Goal: Task Accomplishment & Management: Complete application form

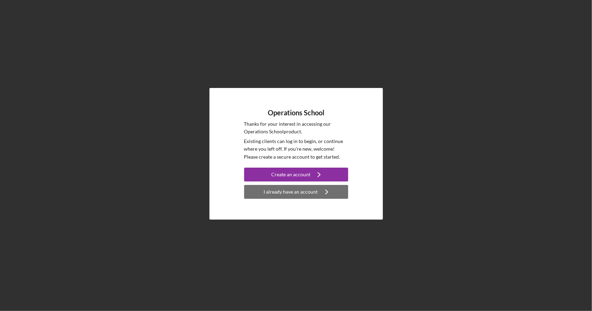
click at [308, 194] on div "I already have an account" at bounding box center [291, 192] width 54 height 14
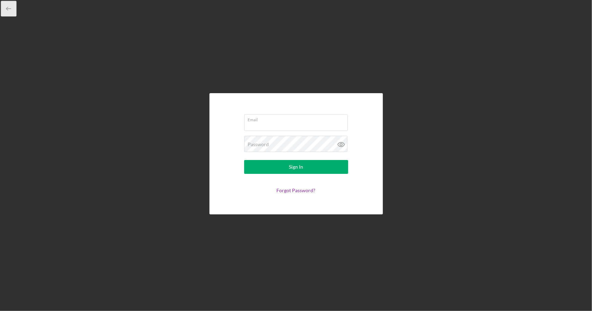
click at [8, 8] on icon "button" at bounding box center [9, 9] width 16 height 16
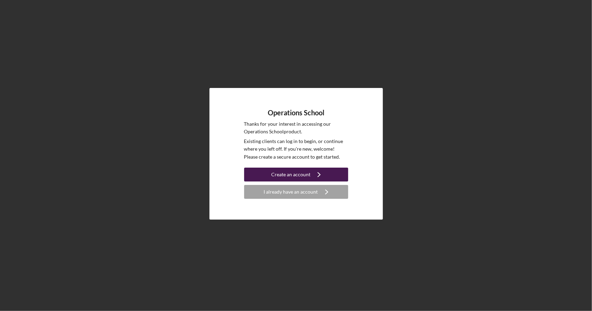
click at [283, 176] on div "Create an account" at bounding box center [290, 175] width 39 height 14
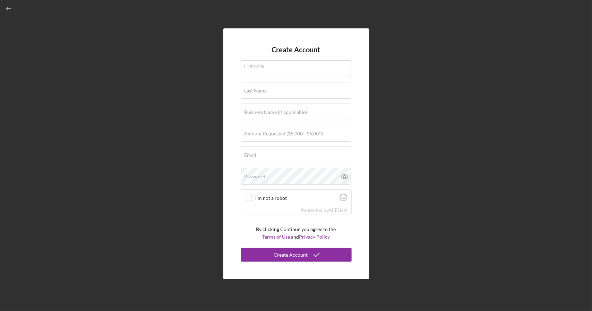
click at [303, 64] on div "First Name" at bounding box center [295, 69] width 111 height 17
type input "N"
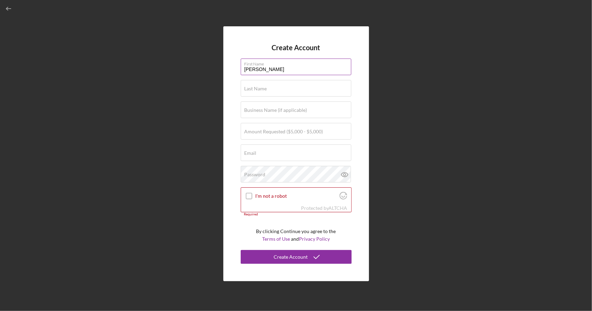
type input "[PERSON_NAME]"
type input "Linked Workforce"
type input "$5,000"
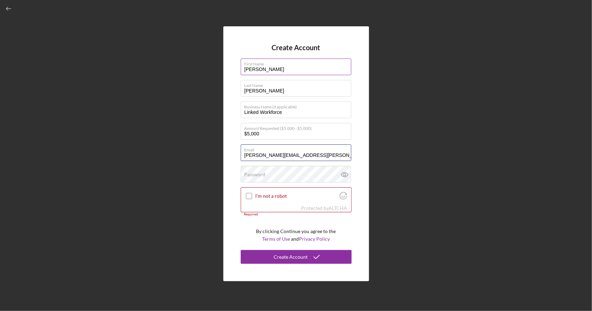
type input "[PERSON_NAME][EMAIL_ADDRESS][PERSON_NAME][DOMAIN_NAME]"
click at [284, 174] on div "Password" at bounding box center [295, 174] width 111 height 17
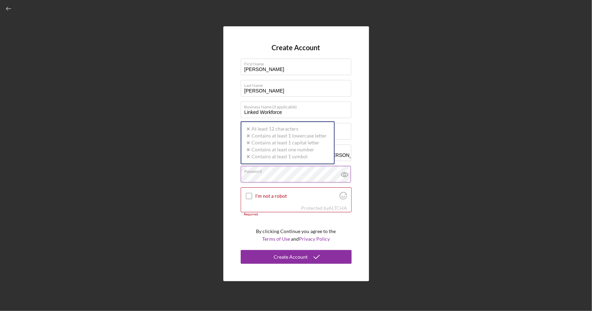
click at [262, 168] on div "Password Icon/icon-validation-no At least 12 characters Icon/icon-validation-no…" at bounding box center [295, 174] width 111 height 17
drag, startPoint x: 284, startPoint y: 174, endPoint x: 252, endPoint y: 172, distance: 31.9
click at [252, 172] on div "Password Icon/icon-validation-no At least 12 characters Icon/icon-validation-no…" at bounding box center [295, 174] width 111 height 17
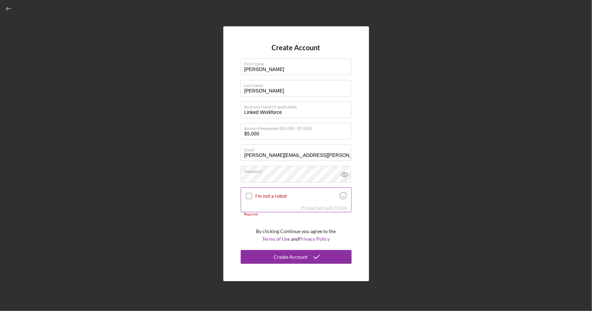
click at [247, 196] on input "I'm not a robot" at bounding box center [249, 196] width 6 height 6
checkbox input "true"
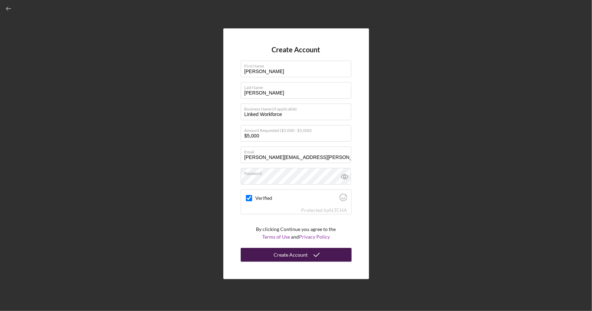
click at [295, 253] on div "Create Account" at bounding box center [291, 255] width 34 height 14
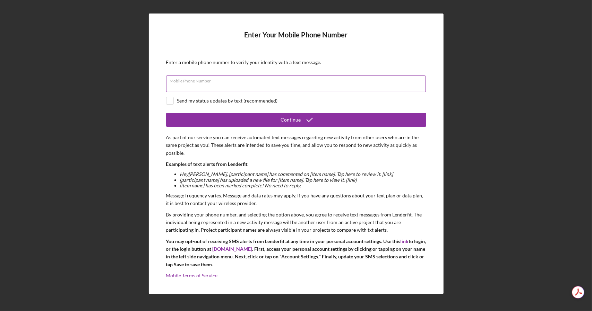
click at [257, 84] on input "Mobile Phone Number" at bounding box center [296, 84] width 260 height 17
type input "[PHONE_NUMBER]"
click at [169, 104] on input "checkbox" at bounding box center [169, 100] width 7 height 7
checkbox input "true"
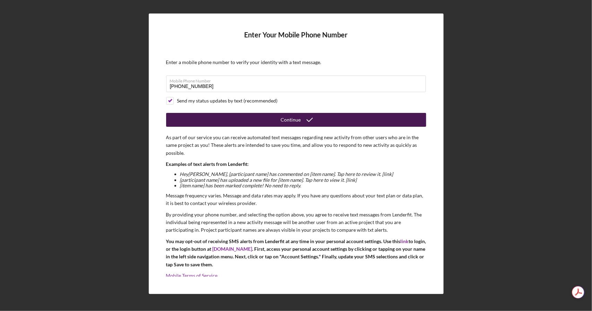
click at [251, 118] on button "Continue" at bounding box center [296, 120] width 260 height 14
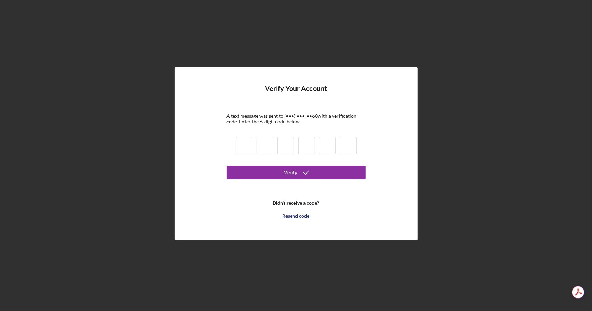
click at [241, 149] on input at bounding box center [244, 145] width 17 height 17
type input "3"
type input "2"
type input "6"
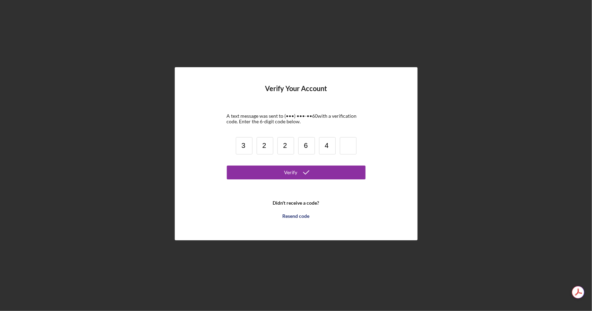
type input "4"
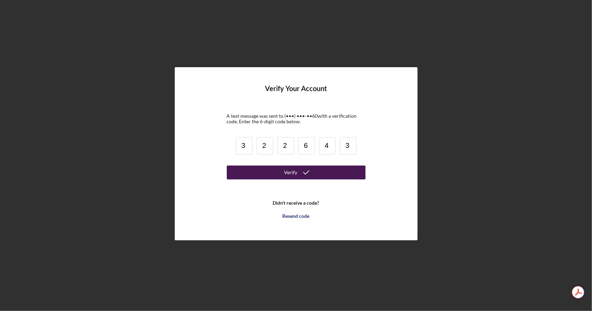
type input "3"
click at [314, 175] on button "Verify" at bounding box center [296, 173] width 139 height 14
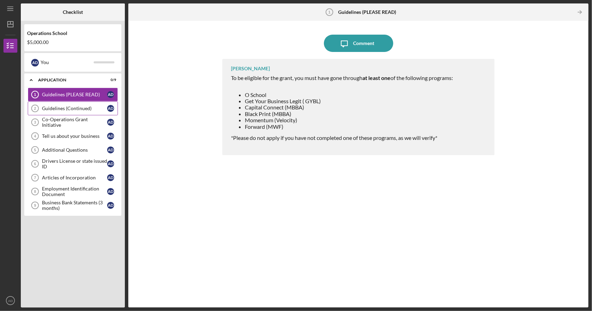
click at [51, 110] on div "Guidelines (Continued)" at bounding box center [74, 109] width 65 height 6
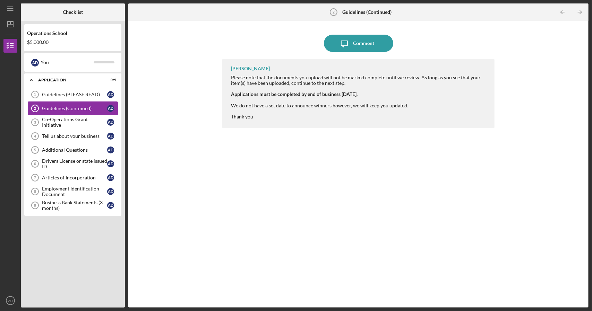
click at [51, 110] on div "Guidelines (Continued)" at bounding box center [74, 109] width 65 height 6
click at [52, 126] on link "Co-Operations Grant Initiative 3 Co-Operations Grant Initiative A D" at bounding box center [73, 122] width 90 height 14
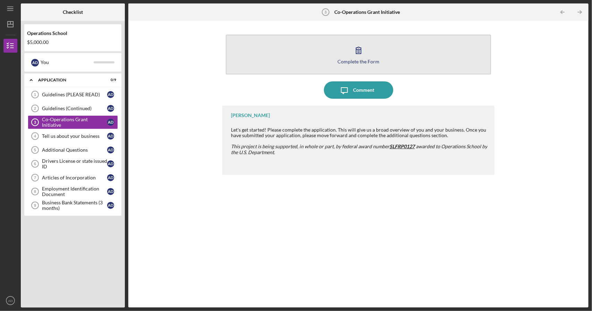
click at [359, 52] on icon "button" at bounding box center [358, 50] width 17 height 17
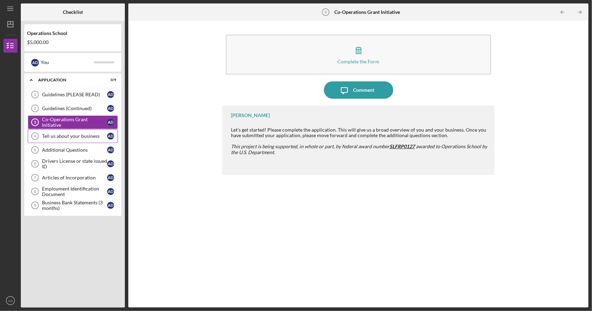
click at [72, 132] on link "Tell us about your business 4 Tell us about your business A D" at bounding box center [73, 136] width 90 height 14
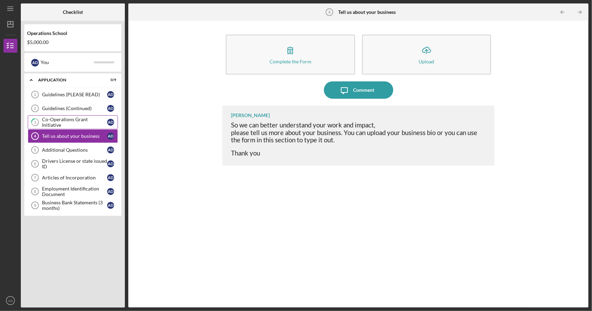
click at [74, 123] on div "Co-Operations Grant Initiative" at bounding box center [74, 122] width 65 height 11
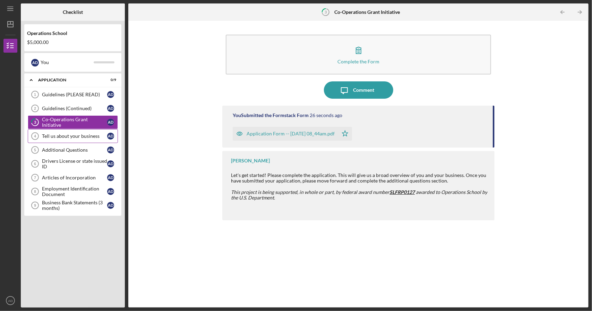
click at [77, 132] on link "Tell us about your business 4 Tell us about your business A D" at bounding box center [73, 136] width 90 height 14
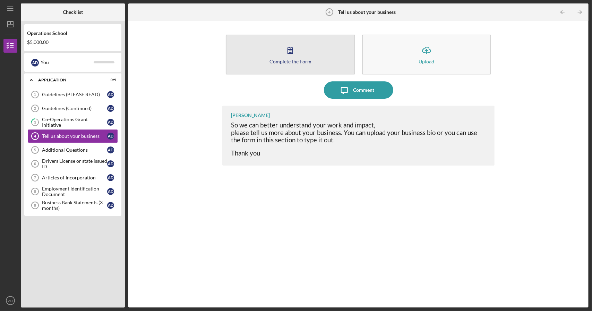
click at [288, 55] on icon "button" at bounding box center [289, 50] width 17 height 17
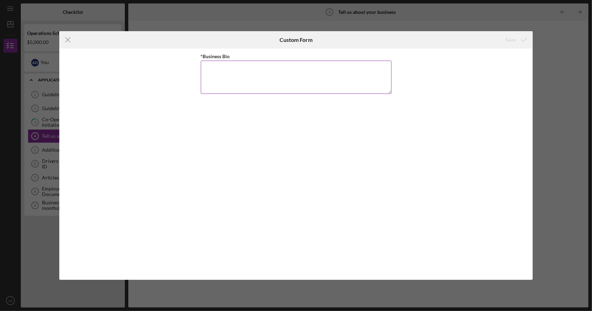
click at [281, 66] on textarea "*Business Bio" at bounding box center [296, 77] width 191 height 33
paste textarea "Loremips Dolorsit Ametco Adipiscin ELI se d Eiusmodt-incid utlaboreet dolo magn…"
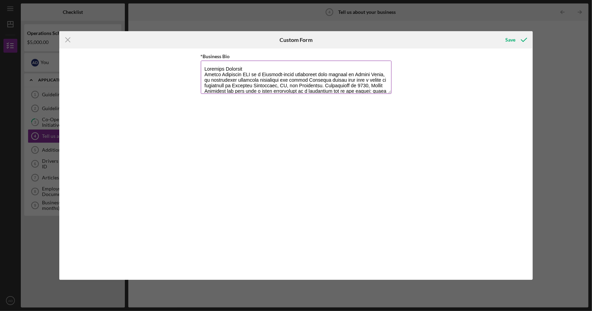
scroll to position [329, 0]
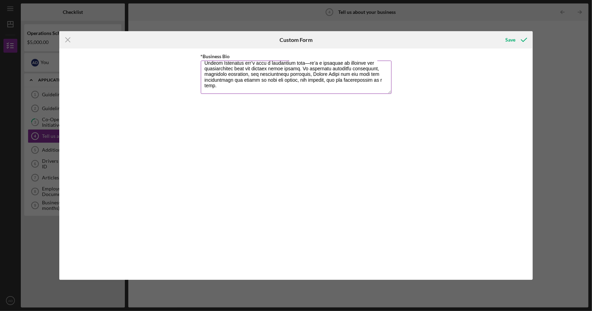
click at [303, 69] on textarea "*Business Bio" at bounding box center [296, 77] width 191 height 33
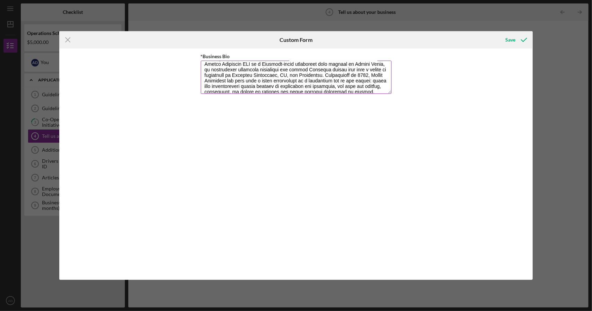
scroll to position [0, 0]
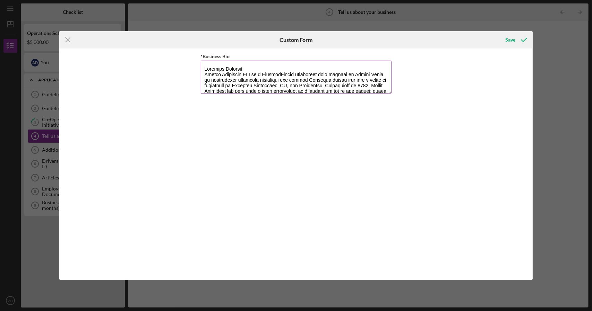
drag, startPoint x: 222, startPoint y: 76, endPoint x: 357, endPoint y: 87, distance: 135.6
click at [357, 87] on textarea "*Business Bio" at bounding box center [296, 77] width 191 height 33
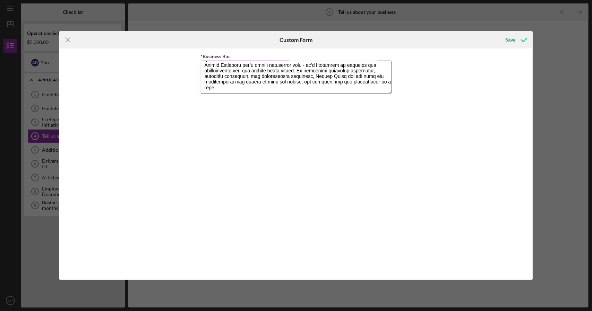
scroll to position [334, 0]
type textarea "Loremips Dolorsit Ametco Adipiscin ELI se d Eiusmodt-incid utlaboreet dolo magn…"
click at [509, 39] on div "Save" at bounding box center [510, 40] width 10 height 14
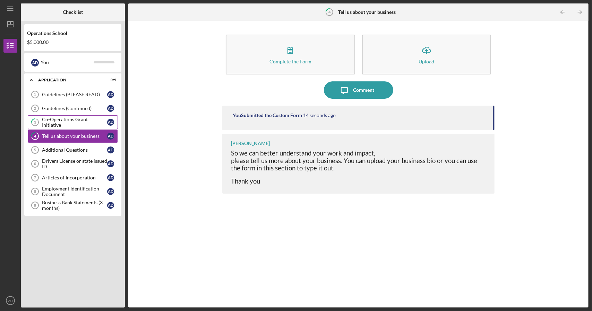
click at [79, 118] on link "3 Co-Operations Grant Initiative A D" at bounding box center [73, 122] width 90 height 14
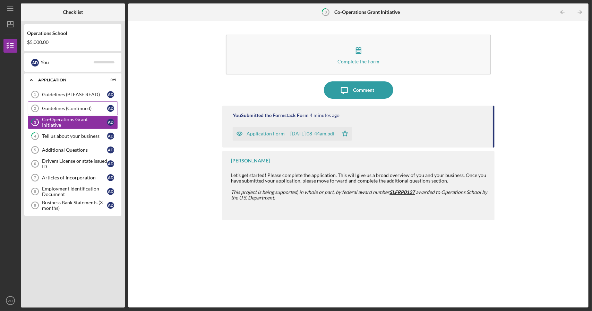
click at [79, 108] on div "Guidelines (Continued)" at bounding box center [74, 109] width 65 height 6
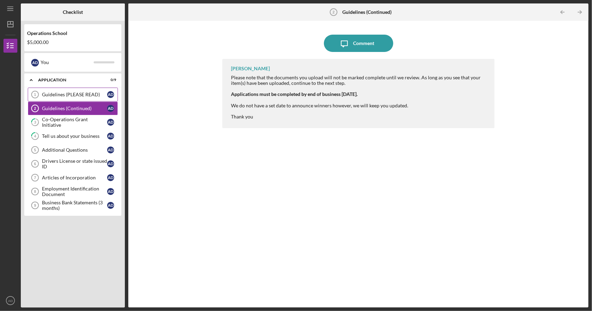
click at [76, 96] on div "Guidelines (PLEASE READ)" at bounding box center [74, 95] width 65 height 6
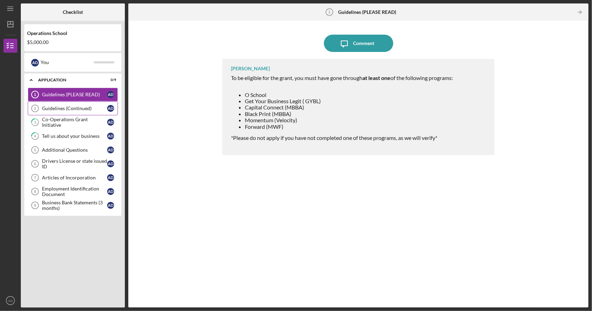
click at [71, 110] on div "Guidelines (Continued)" at bounding box center [74, 109] width 65 height 6
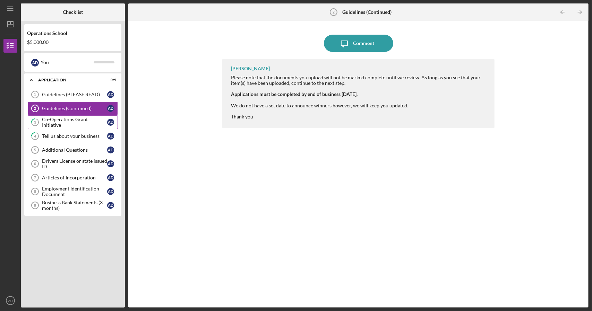
click at [69, 117] on link "3 Co-Operations Grant Initiative A D" at bounding box center [73, 122] width 90 height 14
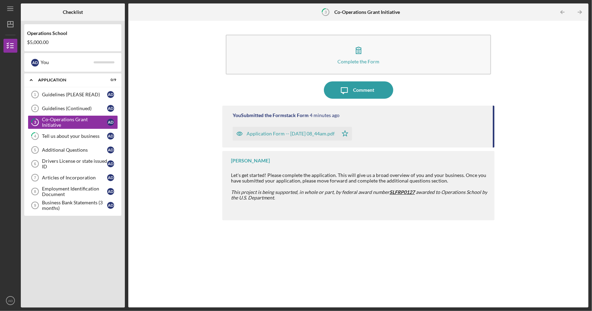
click at [320, 134] on div "Application Form -- [DATE] 08_44am.pdf" at bounding box center [290, 134] width 88 height 6
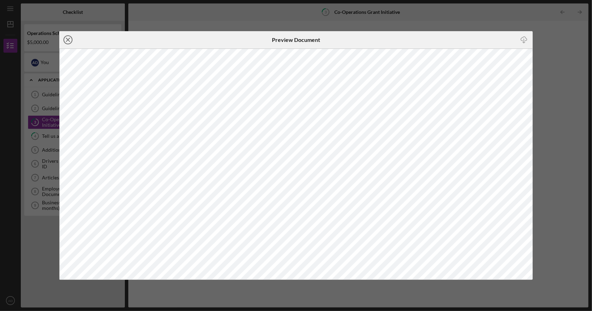
click at [69, 38] on line at bounding box center [67, 39] width 3 height 3
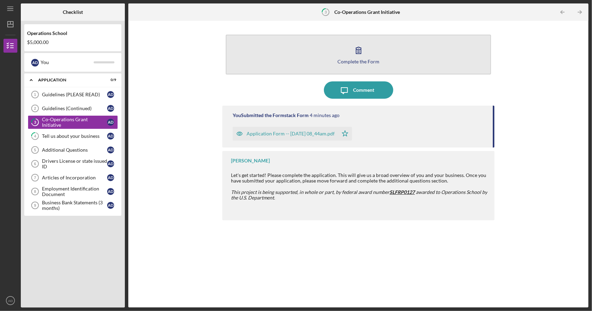
click at [355, 53] on icon "button" at bounding box center [358, 50] width 17 height 17
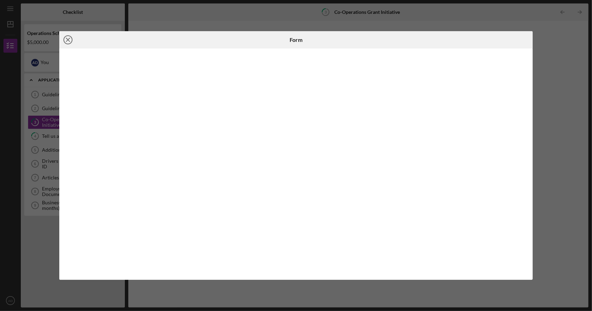
click at [66, 37] on icon "Icon/Close" at bounding box center [67, 39] width 17 height 17
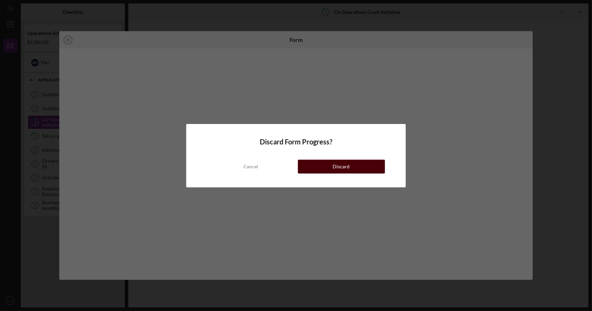
click at [336, 164] on div "Discard" at bounding box center [341, 167] width 17 height 14
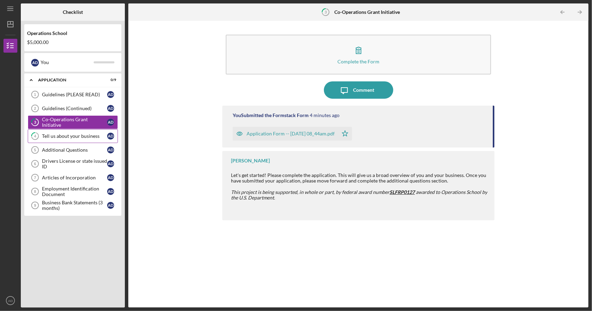
click at [64, 139] on link "4 Tell us about your business A D" at bounding box center [73, 136] width 90 height 14
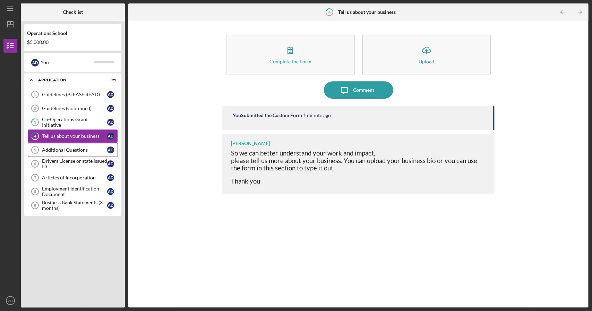
click at [61, 147] on div "Additional Questions" at bounding box center [74, 150] width 65 height 6
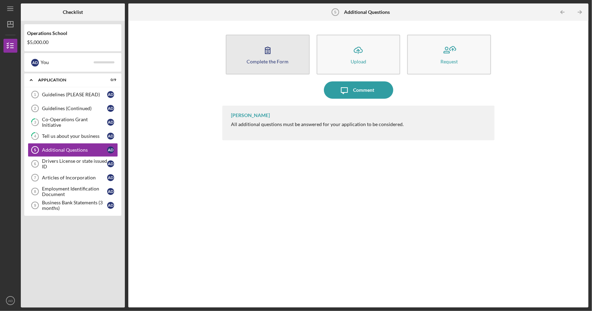
click at [281, 52] on button "Complete the Form Form" at bounding box center [268, 55] width 84 height 40
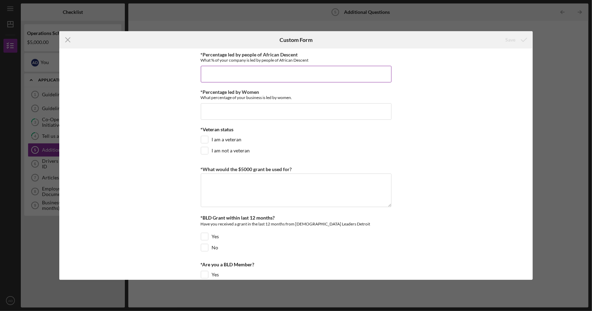
click at [279, 69] on input "*Percentage led by people of African Descent" at bounding box center [296, 74] width 191 height 17
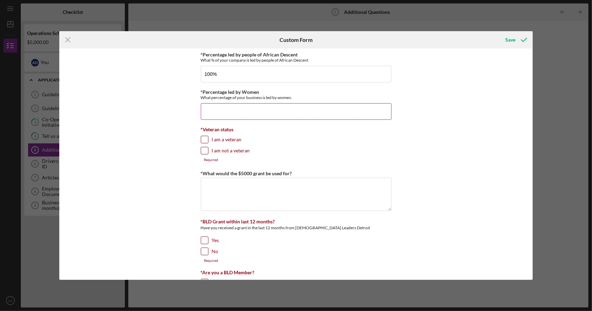
type input "100.00000%"
click at [282, 104] on input "*Percentage led by Women" at bounding box center [296, 111] width 191 height 17
type input "100.00000%"
click at [231, 149] on label "I am not a veteran" at bounding box center [231, 150] width 38 height 7
click at [208, 149] on input "I am not a veteran" at bounding box center [204, 150] width 7 height 7
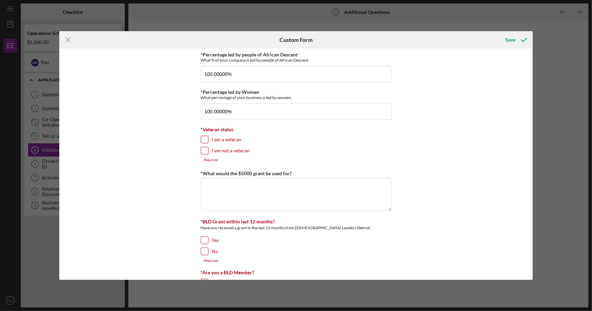
checkbox input "true"
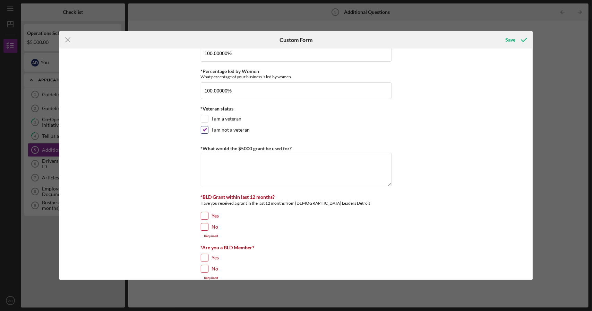
scroll to position [21, 0]
click at [306, 159] on textarea "*What would the $5000 grant be used for?" at bounding box center [296, 168] width 191 height 33
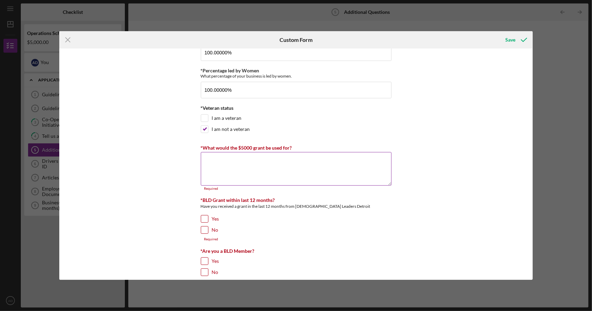
click at [266, 161] on textarea "*What would the $5000 grant be used for?" at bounding box center [296, 168] width 191 height 33
paste textarea "The $5,000 grant will be used to strengthen Linked Workforce’s capacity to scal…"
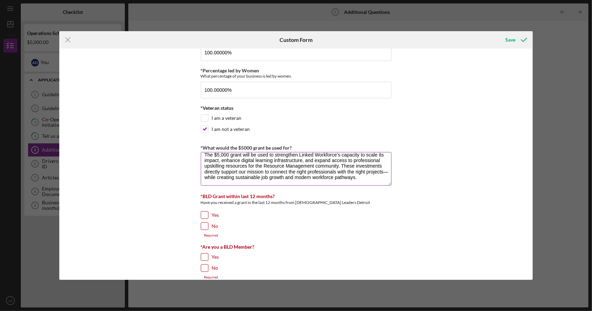
scroll to position [11, 0]
paste textarea "| **Loremips** | **Dolorsitame** | **Consectet Adipis** | **Elitsedd Eiusmo** |…"
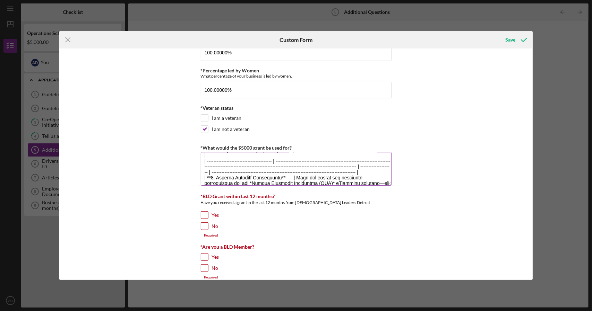
scroll to position [51, 0]
drag, startPoint x: 373, startPoint y: 169, endPoint x: 201, endPoint y: 156, distance: 172.7
click at [201, 156] on textarea "*What would the $5000 grant be used for?" at bounding box center [296, 168] width 191 height 33
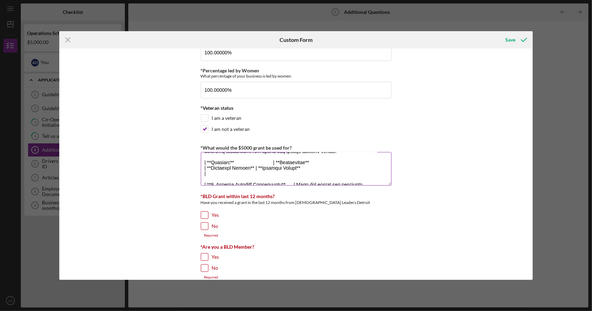
scroll to position [31, 0]
click at [218, 175] on textarea "*What would the $5000 grant be used for?" at bounding box center [296, 168] width 191 height 33
drag, startPoint x: 386, startPoint y: 184, endPoint x: 375, endPoint y: 167, distance: 19.8
click at [375, 167] on textarea "*What would the $5000 grant be used for?" at bounding box center [296, 168] width 191 height 33
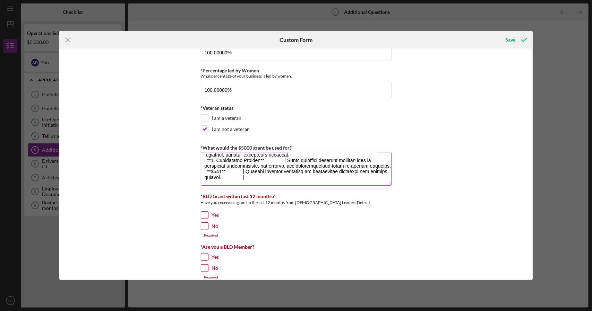
click at [355, 176] on textarea "*What would the $5000 grant be used for?" at bounding box center [296, 168] width 191 height 33
paste textarea "Overall Impact Strengthens Linked Workforce’s ability to deliver accessible, sk…"
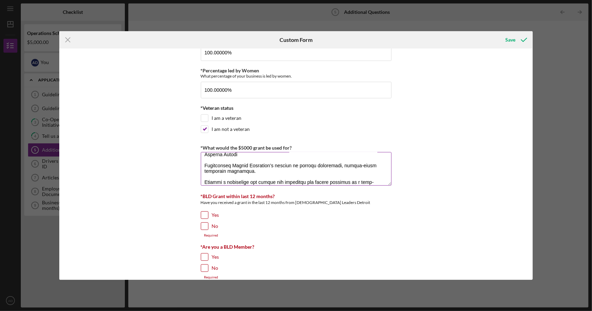
scroll to position [137, 0]
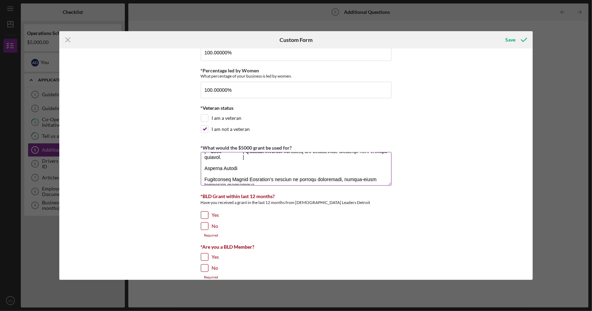
click at [252, 177] on textarea "*What would the $5000 grant be used for?" at bounding box center [296, 168] width 191 height 33
click at [250, 174] on textarea "*What would the $5000 grant be used for?" at bounding box center [296, 168] width 191 height 33
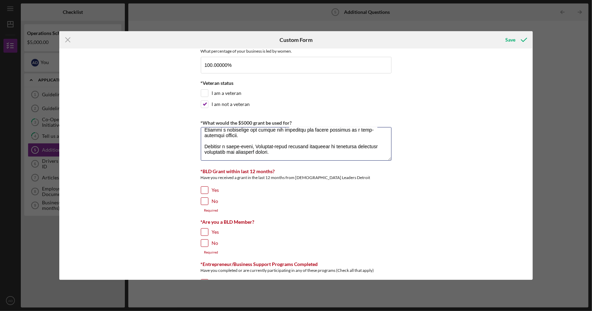
scroll to position [47, 0]
type textarea "Lor $1,059 ipsum dolo si amet co adipiscing Elitse Doeiusmod’t incididu ut labo…"
click at [202, 200] on input "No" at bounding box center [204, 201] width 7 height 7
checkbox input "true"
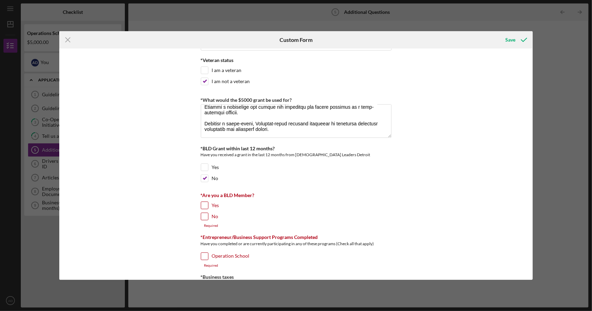
scroll to position [70, 0]
click at [205, 204] on input "Yes" at bounding box center [204, 205] width 7 height 7
checkbox input "true"
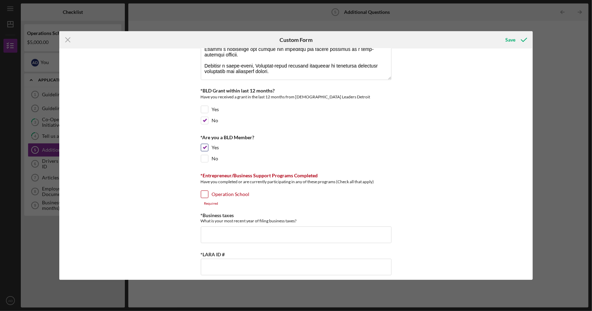
scroll to position [128, 0]
click at [206, 191] on input "Operation School" at bounding box center [204, 194] width 7 height 7
checkbox input "true"
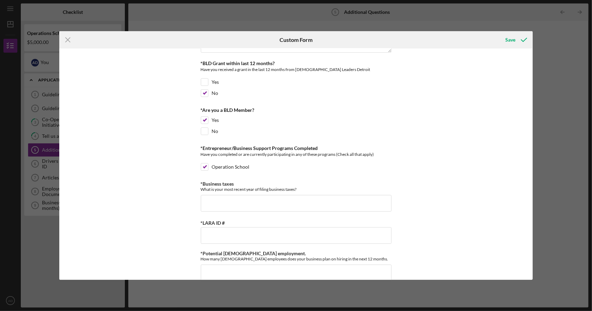
scroll to position [180, 0]
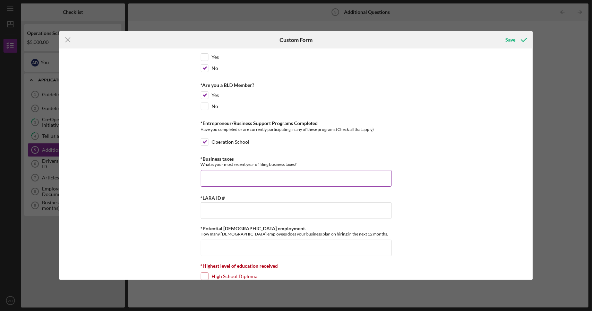
click at [311, 181] on input "*Business taxes" at bounding box center [296, 178] width 191 height 17
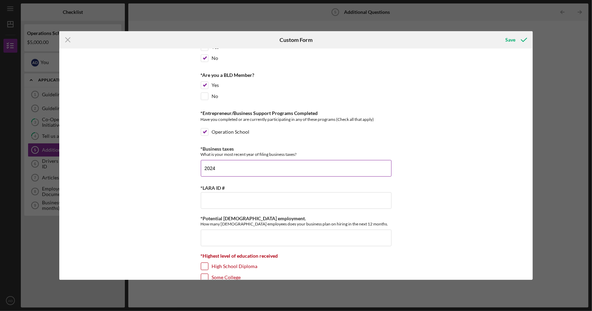
scroll to position [200, 0]
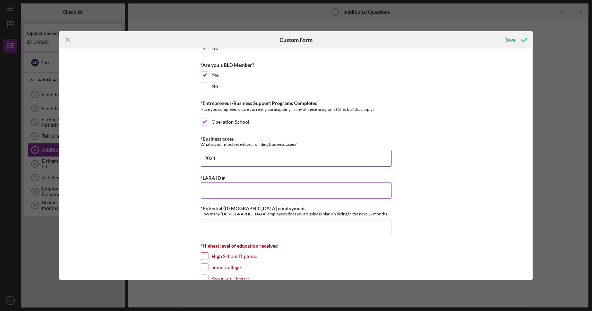
type input "2024"
click at [297, 187] on input "*LARA ID #" at bounding box center [296, 190] width 191 height 17
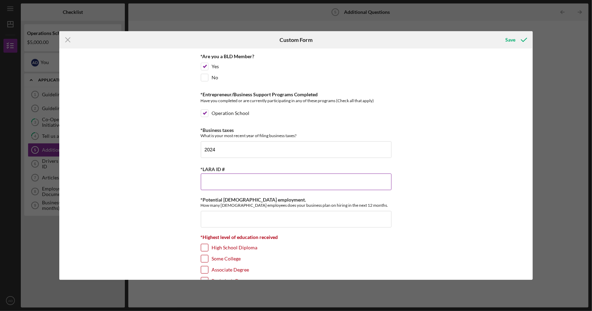
scroll to position [209, 0]
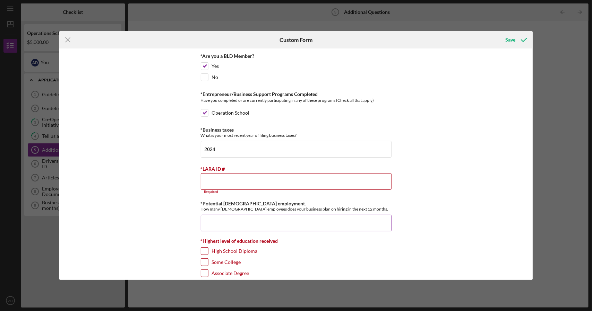
click at [298, 220] on input "*Potential [DEMOGRAPHIC_DATA] employment." at bounding box center [296, 223] width 191 height 17
type input "2"
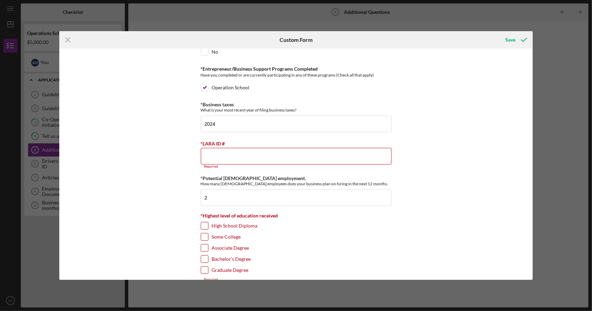
scroll to position [234, 0]
click at [206, 255] on input "Bachelor's Degree" at bounding box center [204, 258] width 7 height 7
checkbox input "true"
click at [254, 151] on input "*LARA ID #" at bounding box center [296, 156] width 191 height 17
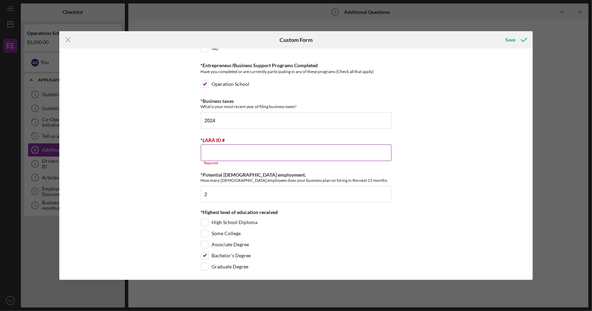
click at [287, 154] on input "*LARA ID #" at bounding box center [296, 153] width 191 height 17
click at [307, 146] on input "*LARA ID #" at bounding box center [296, 153] width 191 height 17
paste input "803001751"
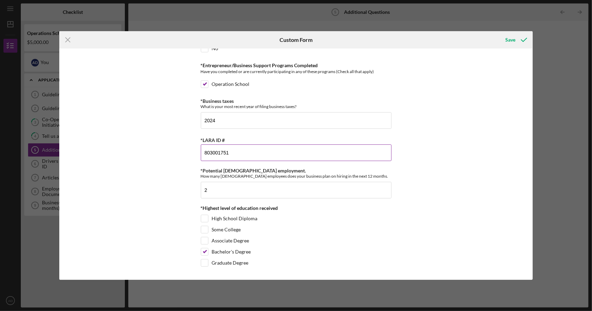
scroll to position [234, 0]
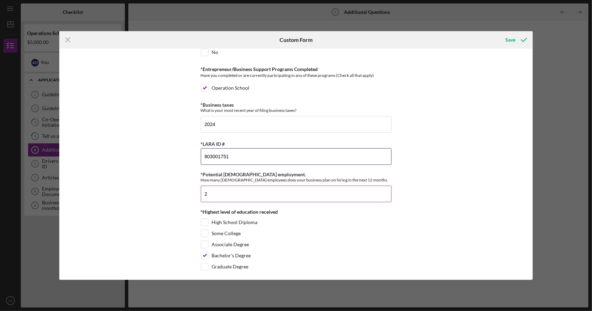
type input "803001751"
click at [319, 187] on input "2" at bounding box center [296, 194] width 191 height 17
click at [514, 38] on div "Save" at bounding box center [510, 40] width 10 height 14
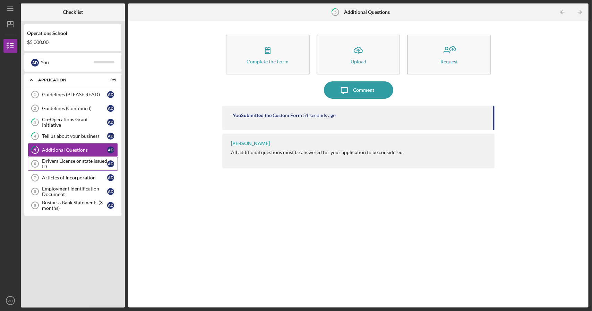
click at [79, 158] on div "Drivers License or state issued ID" at bounding box center [74, 163] width 65 height 11
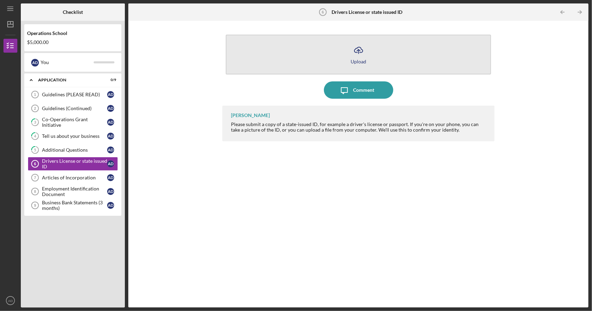
click at [363, 50] on icon "Icon/Upload" at bounding box center [358, 50] width 17 height 17
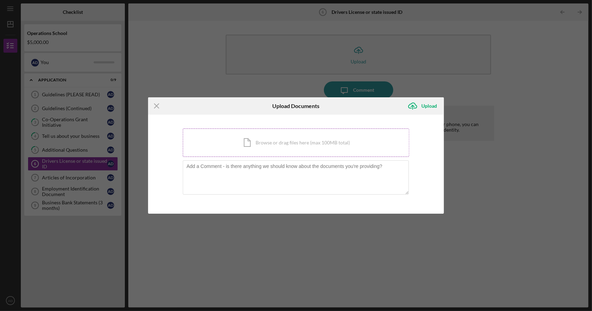
click at [350, 138] on div "Icon/Document Browse or drag files here (max 100MB total) Tap to choose files o…" at bounding box center [296, 143] width 227 height 28
click at [339, 148] on div "Icon/Document Browse or drag files here (max 100MB total) Tap to choose files o…" at bounding box center [296, 143] width 227 height 28
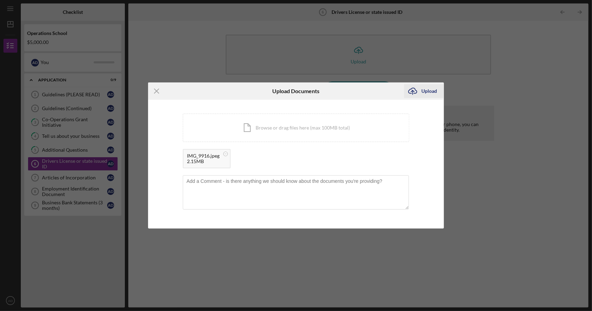
click at [427, 92] on div "Upload" at bounding box center [429, 91] width 16 height 14
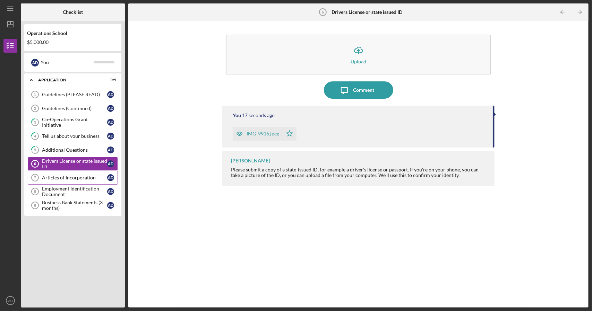
click at [78, 175] on div "Articles of Incorporation" at bounding box center [74, 178] width 65 height 6
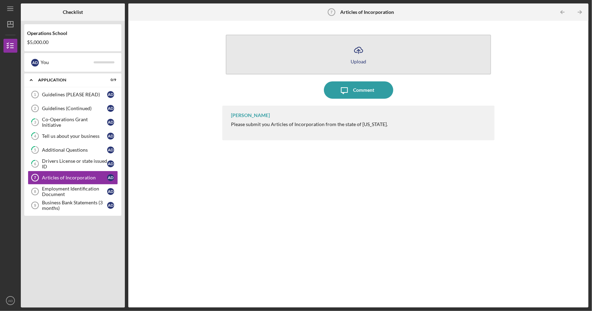
click at [356, 62] on div "Upload" at bounding box center [358, 61] width 16 height 5
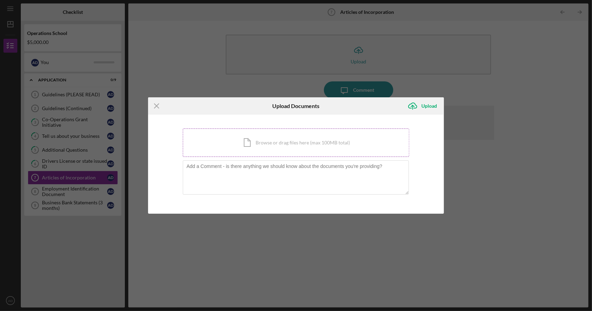
click at [307, 149] on div "Icon/Document Browse or drag files here (max 100MB total) Tap to choose files o…" at bounding box center [296, 143] width 227 height 28
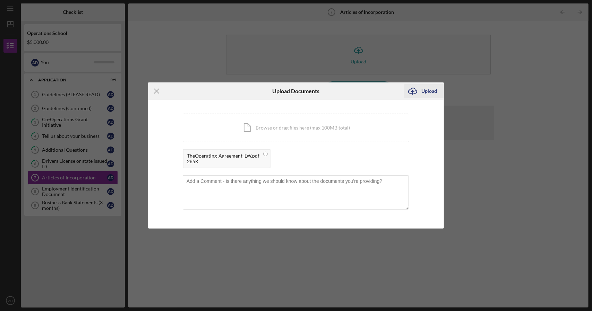
click at [435, 89] on div "Upload" at bounding box center [429, 91] width 16 height 14
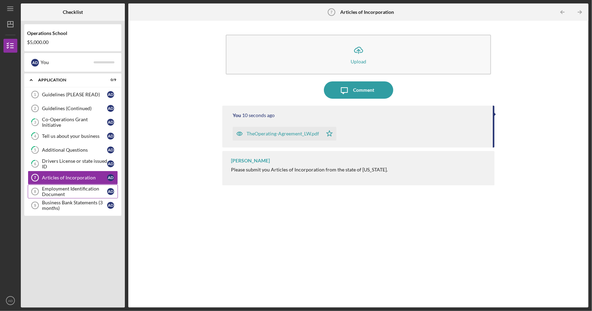
click at [56, 191] on div "Employment Identification Document" at bounding box center [74, 191] width 65 height 11
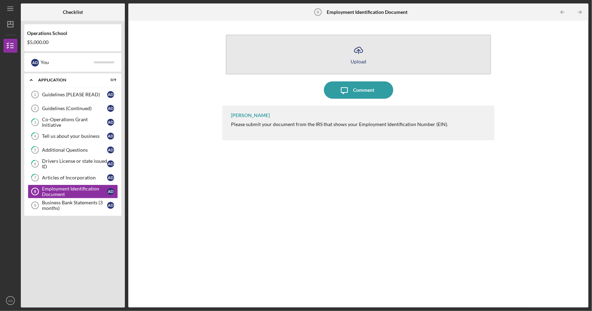
click at [359, 58] on icon "Icon/Upload" at bounding box center [358, 50] width 17 height 17
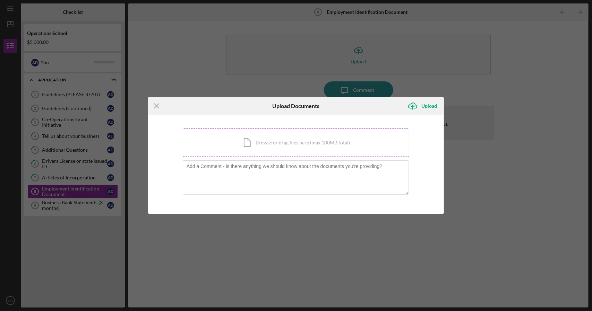
click at [329, 147] on div "Icon/Document Browse or drag files here (max 100MB total) Tap to choose files o…" at bounding box center [296, 143] width 227 height 28
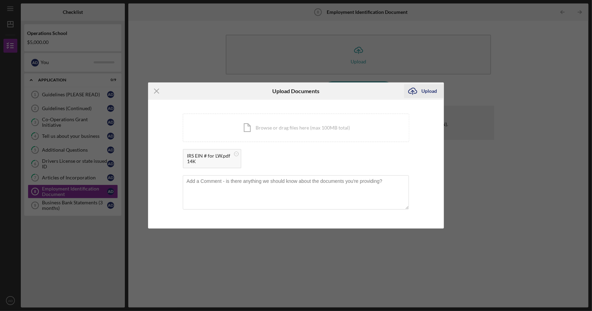
click at [427, 95] on div "Upload" at bounding box center [429, 91] width 16 height 14
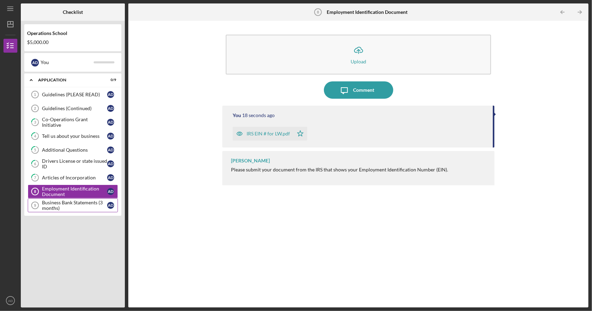
click at [78, 200] on div "Business Bank Statements (3 months)" at bounding box center [74, 205] width 65 height 11
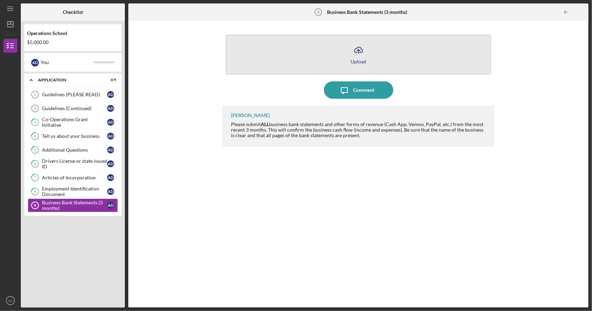
click at [362, 63] on div "Upload" at bounding box center [358, 61] width 16 height 5
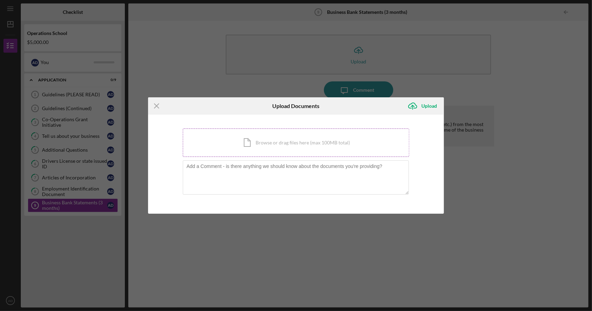
click at [302, 145] on div "Icon/Document Browse or drag files here (max 100MB total) Tap to choose files o…" at bounding box center [296, 143] width 227 height 28
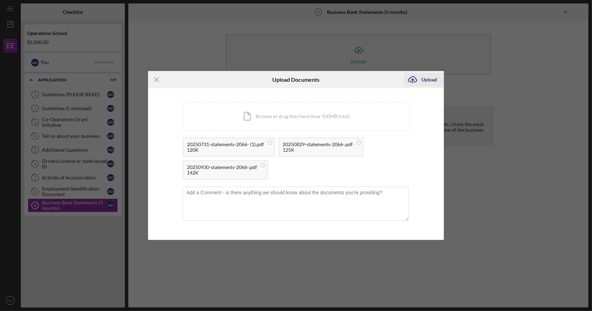
click at [428, 80] on div "Upload" at bounding box center [429, 80] width 16 height 14
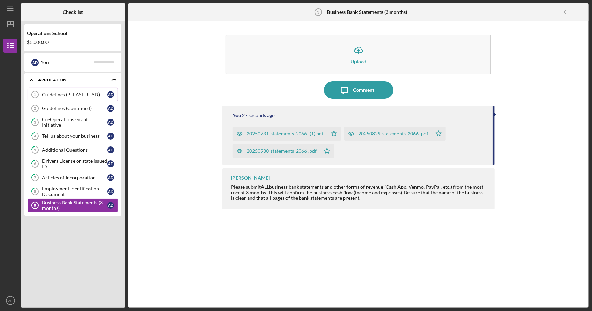
click at [76, 96] on div "Guidelines (PLEASE READ)" at bounding box center [74, 95] width 65 height 6
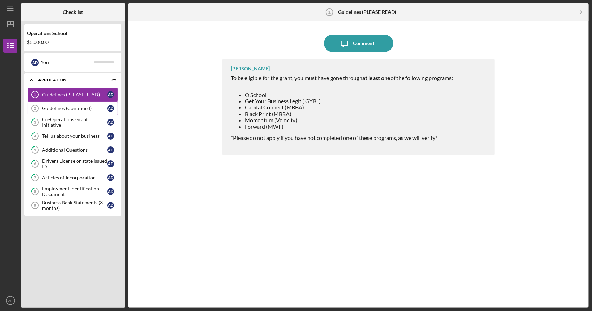
click at [78, 108] on div "Guidelines (Continued)" at bounding box center [74, 109] width 65 height 6
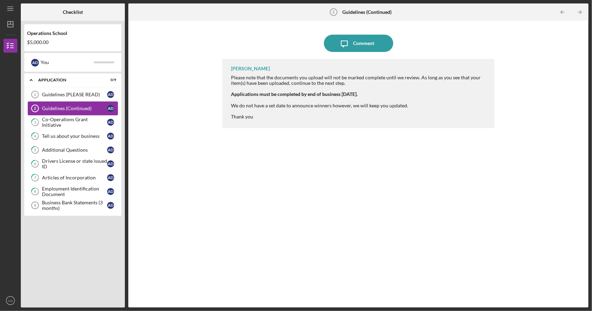
click at [82, 102] on link "Guidelines (Continued) 2 Guidelines (Continued) A D" at bounding box center [73, 109] width 90 height 14
click at [88, 94] on div "Guidelines (PLEASE READ)" at bounding box center [74, 95] width 65 height 6
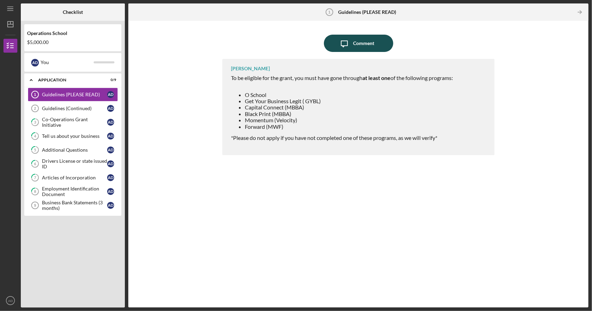
click at [365, 46] on div "Comment" at bounding box center [363, 43] width 21 height 17
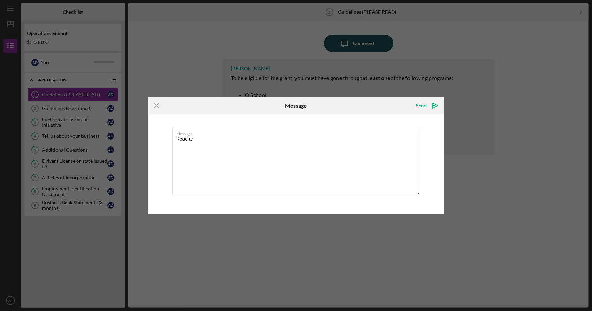
type textarea "Read and"
click at [158, 101] on icon "Icon/Menu Close" at bounding box center [156, 105] width 17 height 17
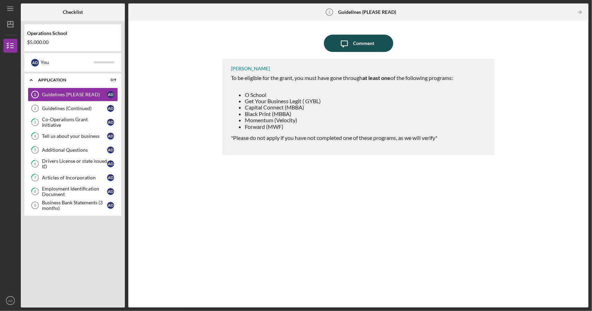
click at [359, 48] on div "Comment" at bounding box center [363, 43] width 21 height 17
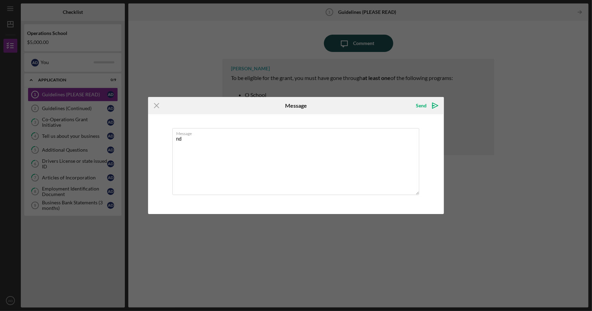
type textarea "d"
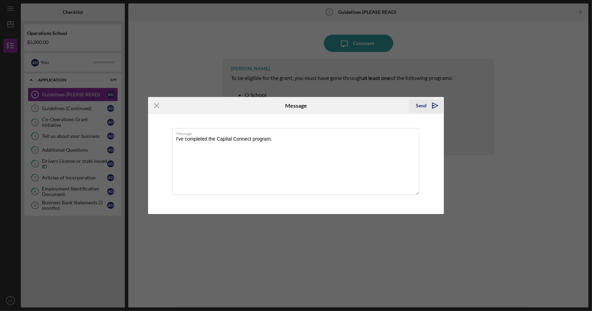
type textarea "I've completed the Capital Connect program."
click at [428, 106] on icon "Icon/icon-invite-send" at bounding box center [434, 105] width 17 height 17
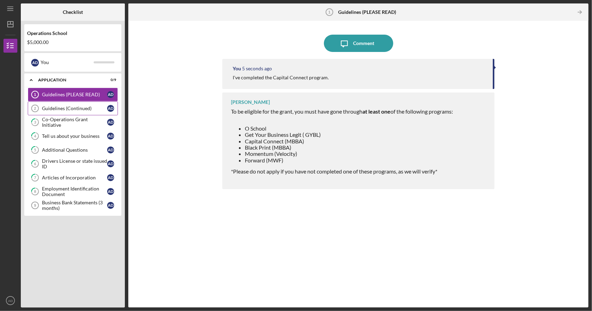
click at [53, 107] on div "Guidelines (Continued)" at bounding box center [74, 109] width 65 height 6
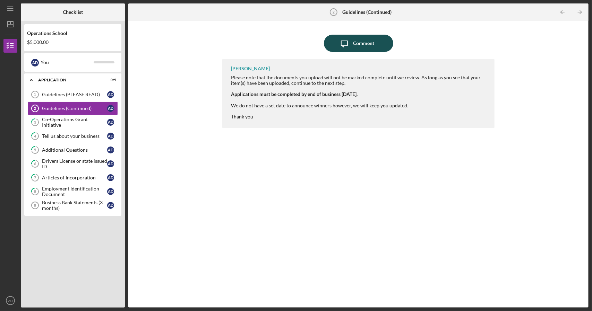
click at [372, 42] on div "Comment" at bounding box center [363, 43] width 21 height 17
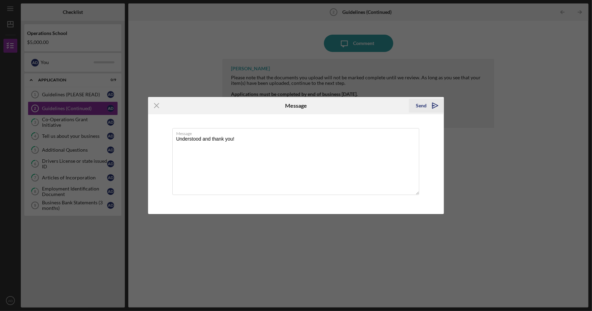
type textarea "Understood and thank you!"
click at [432, 109] on icon "Icon/icon-invite-send" at bounding box center [434, 105] width 17 height 17
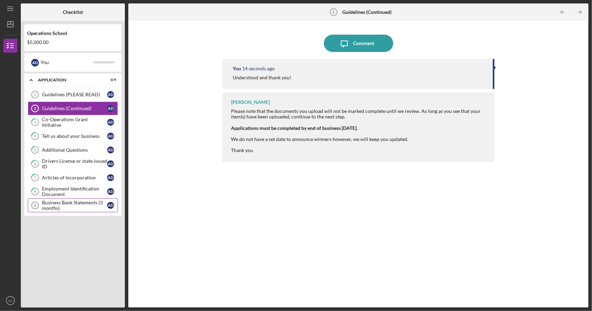
click at [85, 204] on div "Business Bank Statements (3 months)" at bounding box center [74, 205] width 65 height 11
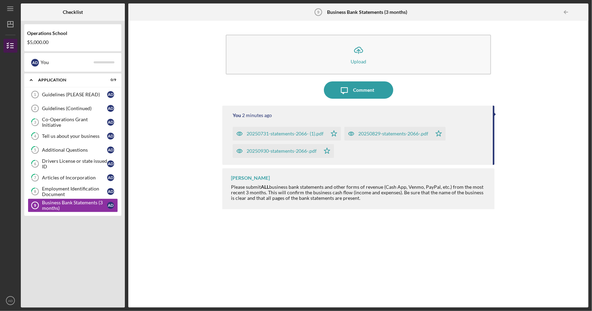
click at [11, 46] on line "button" at bounding box center [11, 46] width 3 height 0
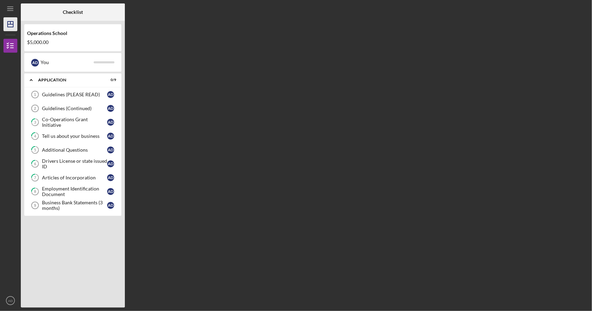
click at [10, 28] on icon "Icon/Dashboard" at bounding box center [10, 24] width 17 height 17
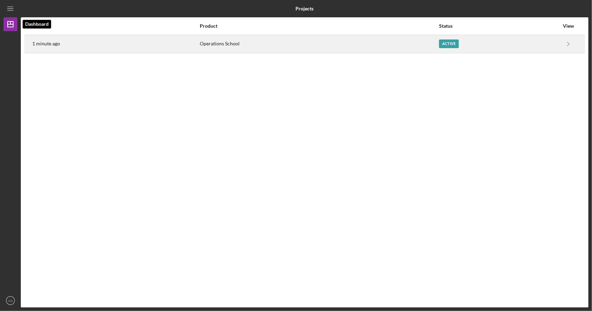
click at [509, 48] on div "Active" at bounding box center [499, 43] width 120 height 17
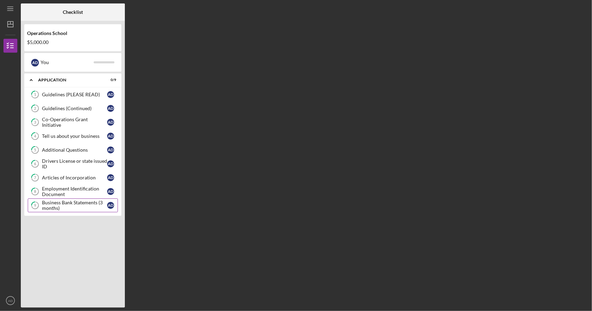
click at [71, 209] on div "Business Bank Statements (3 months)" at bounding box center [74, 205] width 65 height 11
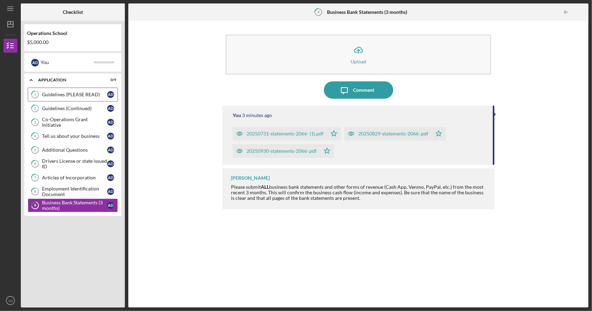
click at [85, 93] on div "Guidelines (PLEASE READ)" at bounding box center [74, 95] width 65 height 6
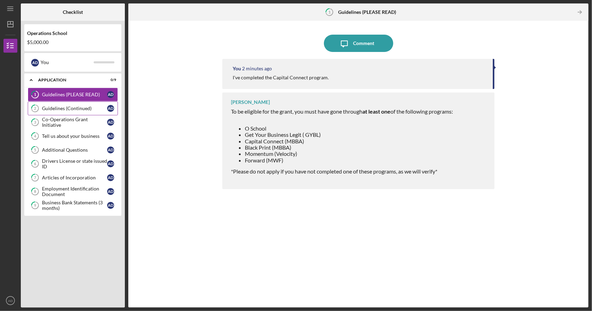
click at [77, 108] on div "Guidelines (Continued)" at bounding box center [74, 109] width 65 height 6
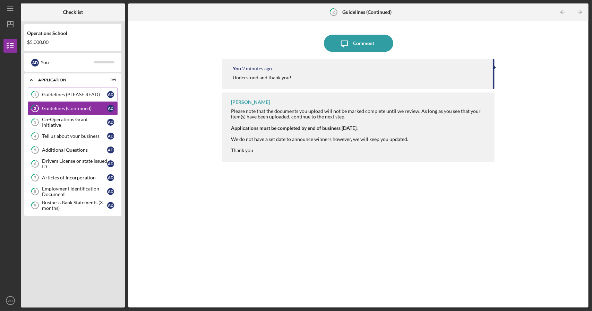
click at [86, 96] on div "Guidelines (PLEASE READ)" at bounding box center [74, 95] width 65 height 6
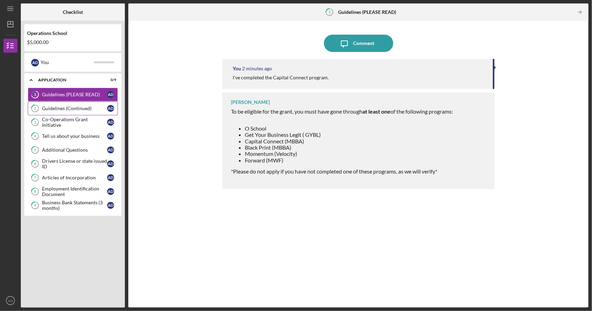
click at [82, 113] on link "2 Guidelines (Continued) A D" at bounding box center [73, 109] width 90 height 14
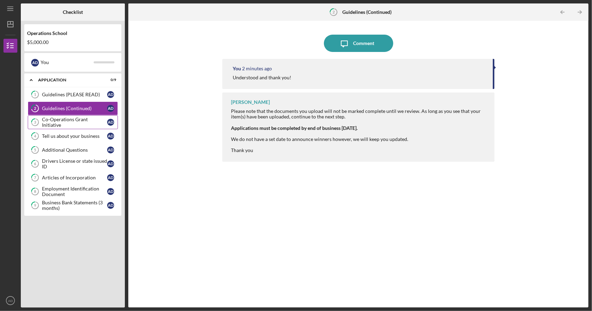
click at [86, 122] on div "Co-Operations Grant Initiative" at bounding box center [74, 122] width 65 height 11
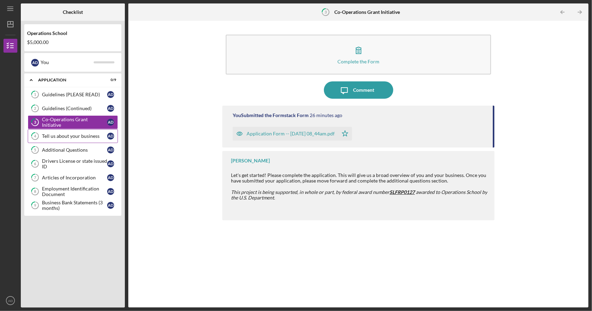
click at [86, 133] on div "Tell us about your business" at bounding box center [74, 136] width 65 height 6
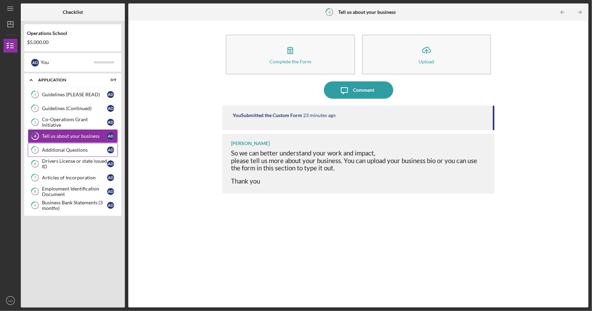
click at [85, 149] on div "Additional Questions" at bounding box center [74, 150] width 65 height 6
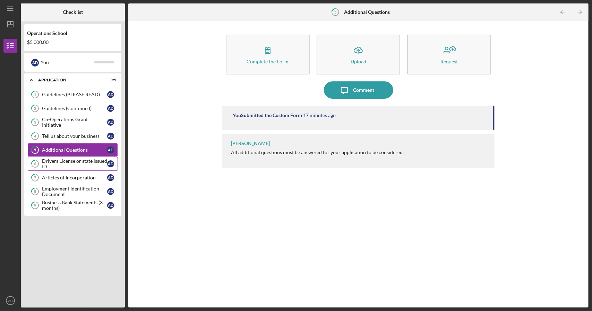
click at [87, 163] on div "Drivers License or state issued ID" at bounding box center [74, 163] width 65 height 11
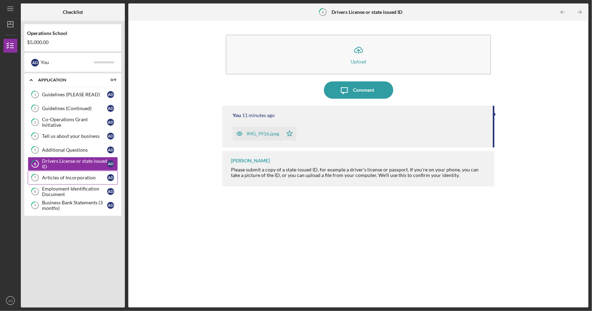
click at [83, 176] on div "Articles of Incorporation" at bounding box center [74, 178] width 65 height 6
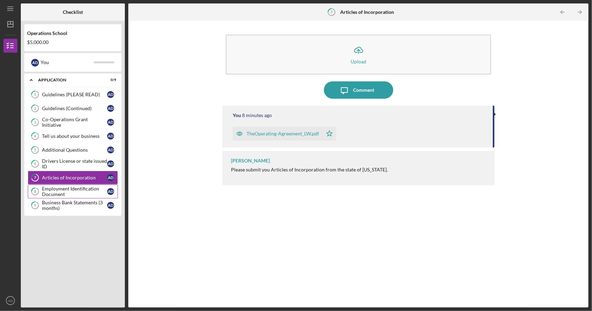
click at [80, 191] on div "Employment Identification Document" at bounding box center [74, 191] width 65 height 11
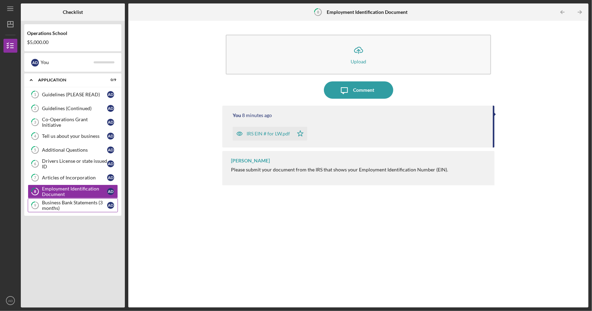
click at [78, 210] on link "9 Business Bank Statements (3 months) A D" at bounding box center [73, 206] width 90 height 14
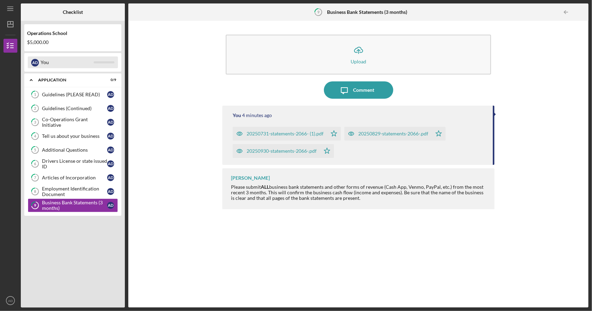
click at [84, 64] on div "You" at bounding box center [67, 62] width 53 height 12
click at [84, 247] on div "Icon/Expander Application 0 / 9 1 Guidelines (PLEASE READ) A D 2 Guidelines (Co…" at bounding box center [72, 188] width 97 height 231
click at [5, 23] on icon "Icon/Dashboard" at bounding box center [10, 24] width 17 height 17
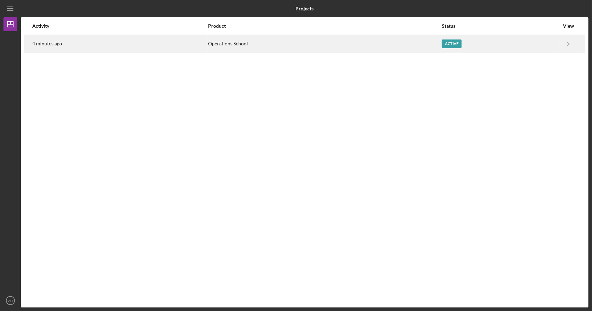
click at [489, 43] on div "Active" at bounding box center [499, 43] width 117 height 17
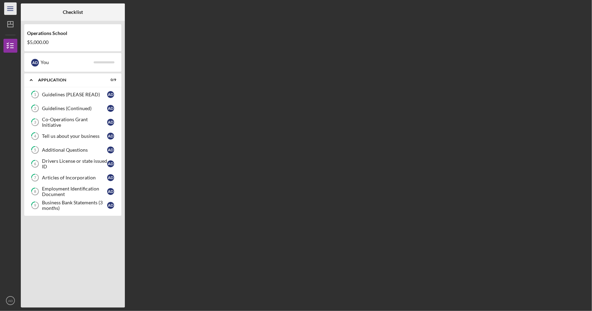
click at [10, 10] on line "button" at bounding box center [10, 10] width 6 height 0
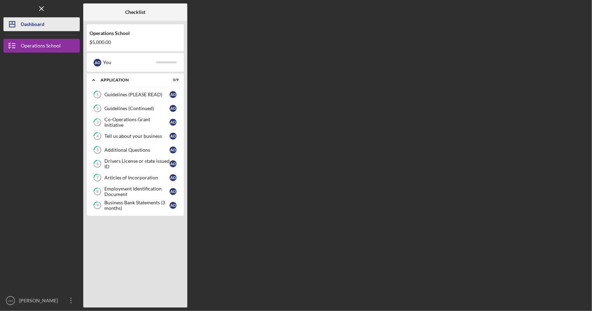
click at [60, 23] on button "Icon/Dashboard Dashboard" at bounding box center [41, 24] width 76 height 14
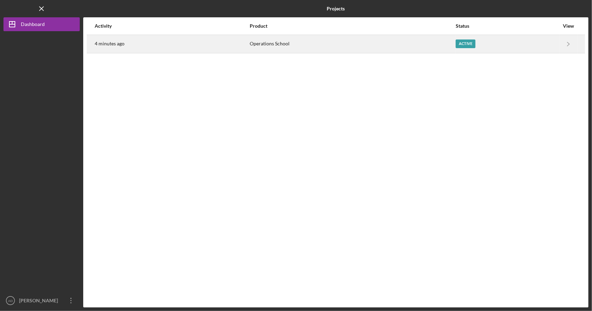
click at [514, 47] on div "Active" at bounding box center [506, 43] width 103 height 17
